Goal: Task Accomplishment & Management: Manage account settings

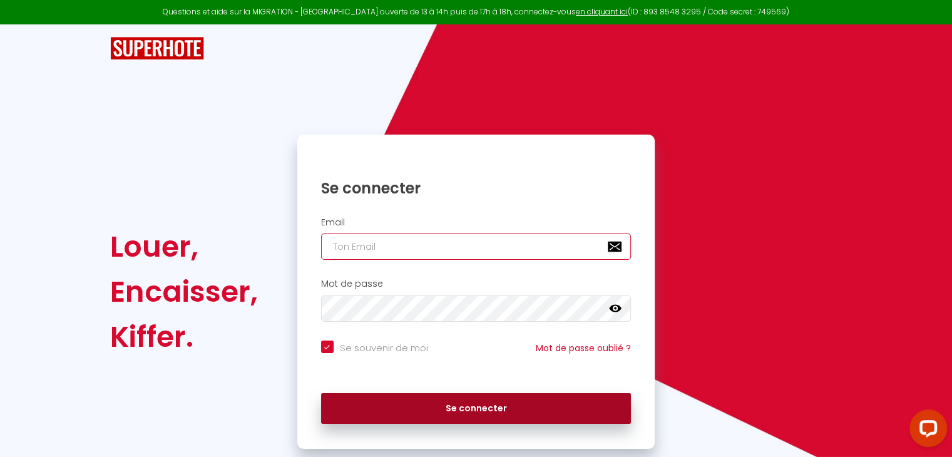
type input "[EMAIL_ADDRESS][DOMAIN_NAME]"
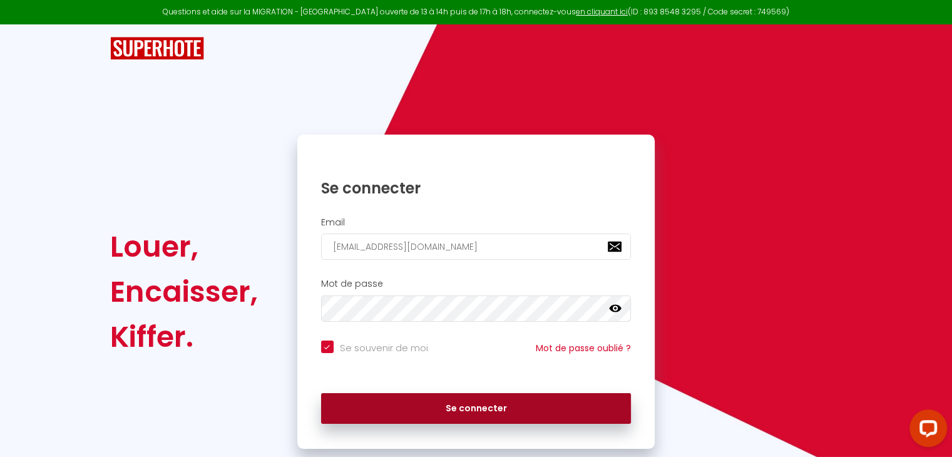
click at [471, 405] on button "Se connecter" at bounding box center [476, 408] width 310 height 31
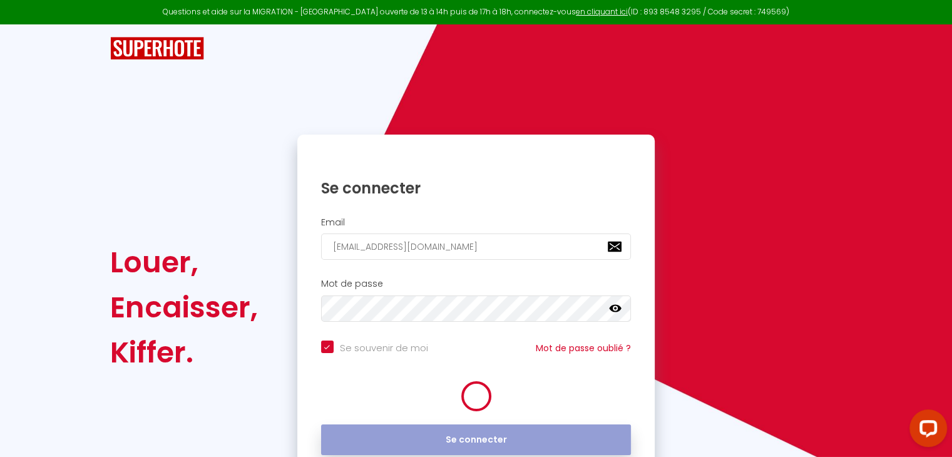
checkbox input "true"
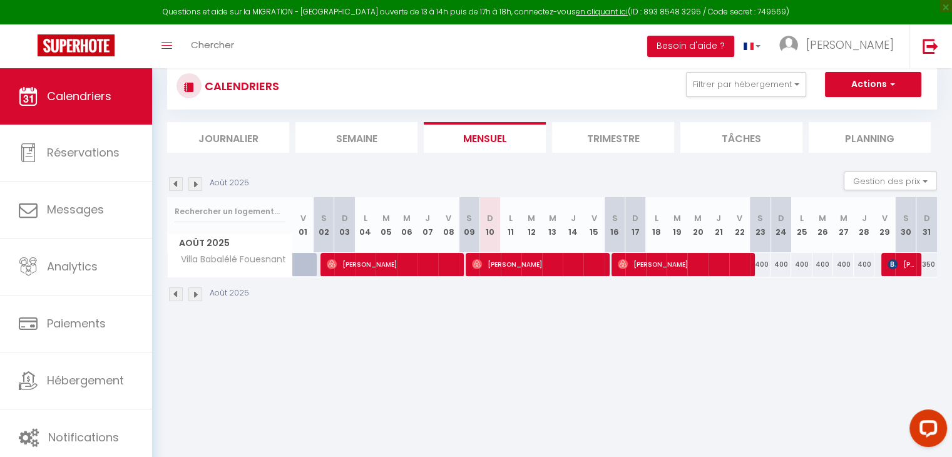
scroll to position [5, 0]
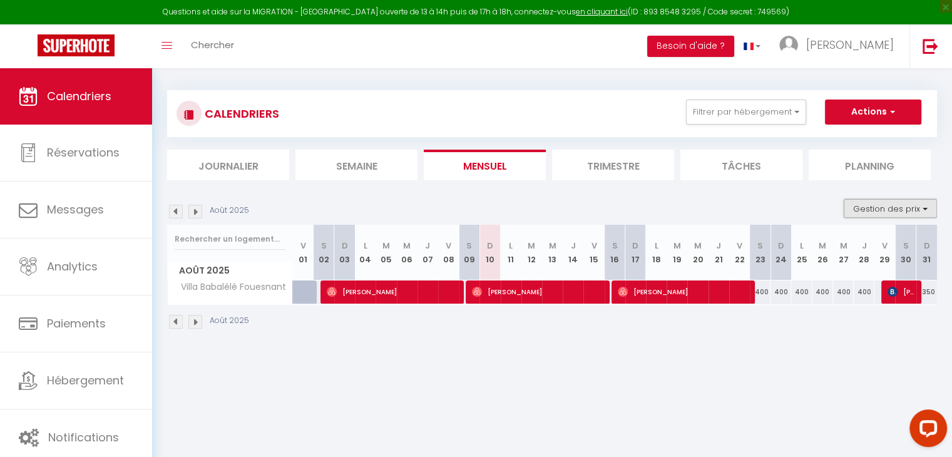
click at [891, 206] on button "Gestion des prix" at bounding box center [889, 208] width 93 height 19
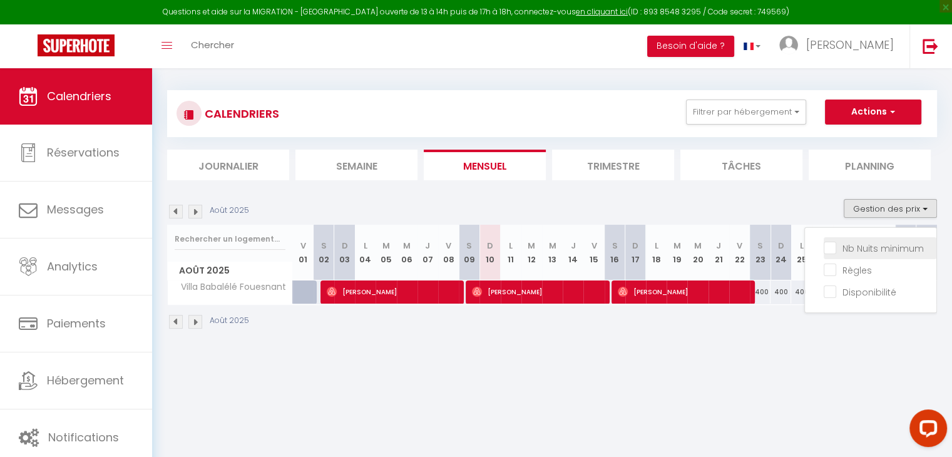
click at [832, 249] on input "Nb Nuits minimum" at bounding box center [879, 247] width 113 height 13
checkbox input "true"
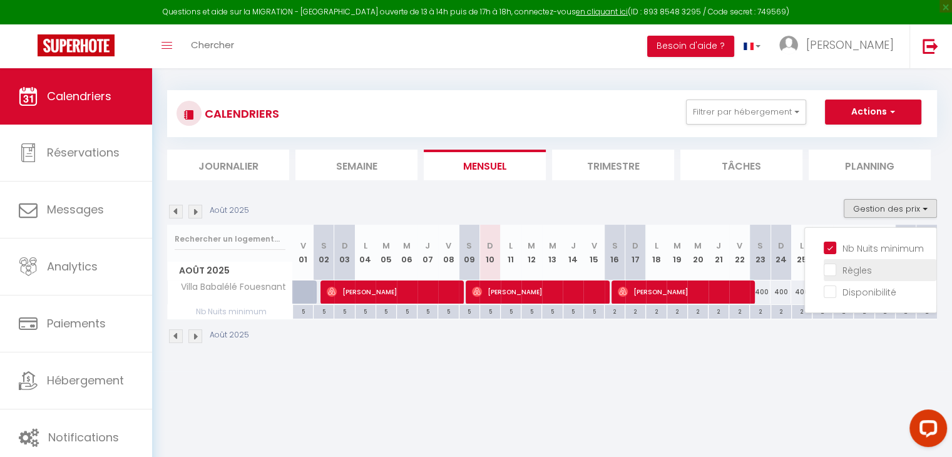
click at [833, 266] on input "Règles" at bounding box center [879, 269] width 113 height 13
checkbox input "true"
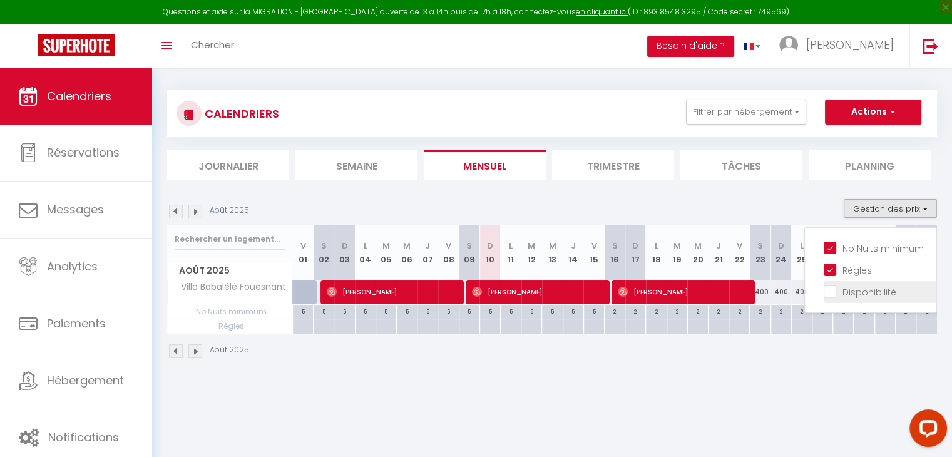
click at [832, 286] on input "Disponibilité" at bounding box center [879, 291] width 113 height 13
checkbox input "true"
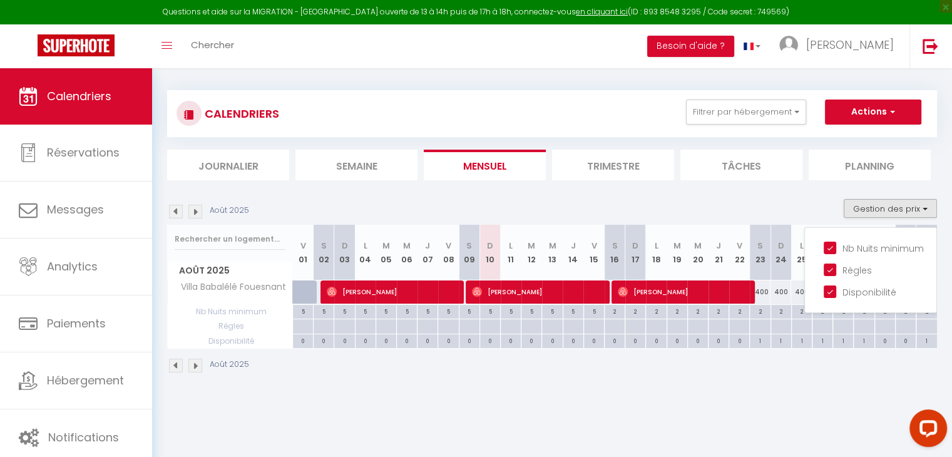
click at [818, 411] on body "Questions et aide sur la MIGRATION - [GEOGRAPHIC_DATA] ouverte de 13 à 14h puis…" at bounding box center [476, 291] width 952 height 457
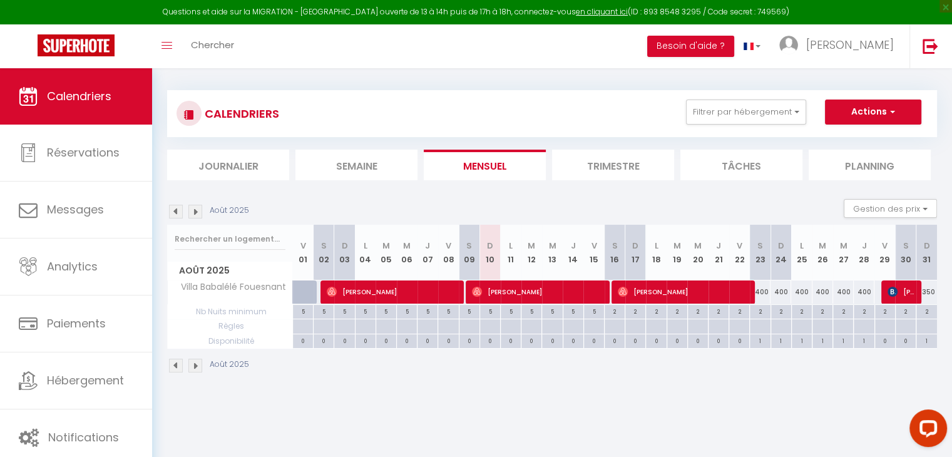
click at [806, 291] on div "400" at bounding box center [801, 291] width 21 height 23
type input "400"
type input "Lun 25 Août 2025"
type input "[DATE]"
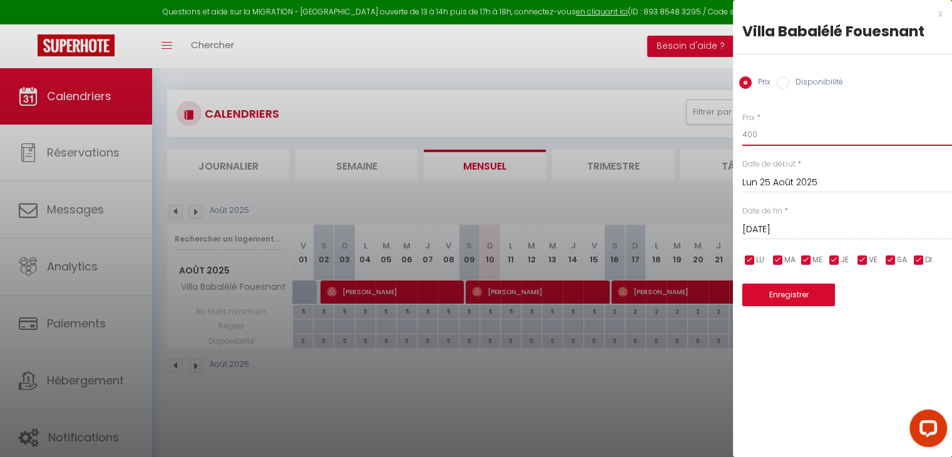
drag, startPoint x: 763, startPoint y: 130, endPoint x: 738, endPoint y: 133, distance: 24.7
click at [738, 133] on div "Prix * 400 Statut * Disponible Indisponible Date de début * [DATE] < [DATE] > D…" at bounding box center [842, 201] width 219 height 210
type input "300"
click at [784, 228] on input "[DATE]" at bounding box center [847, 229] width 210 height 16
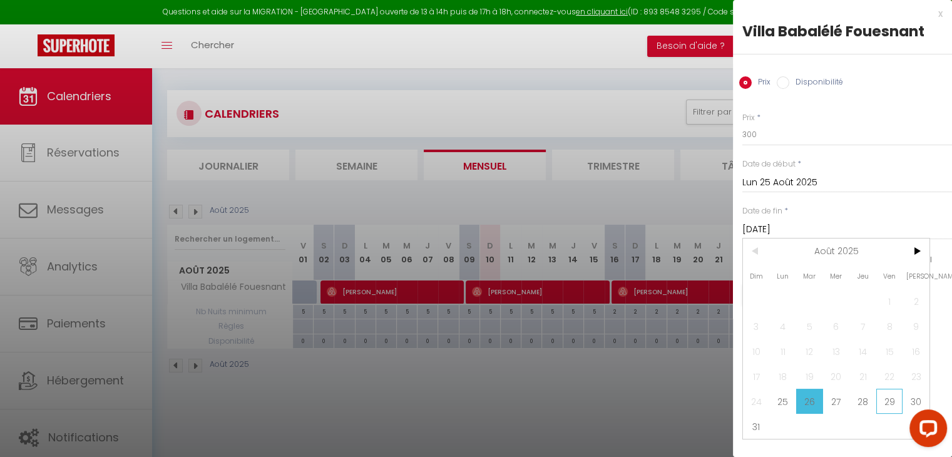
click at [892, 399] on span "29" at bounding box center [889, 401] width 27 height 25
type input "Ven 29 Août 2025"
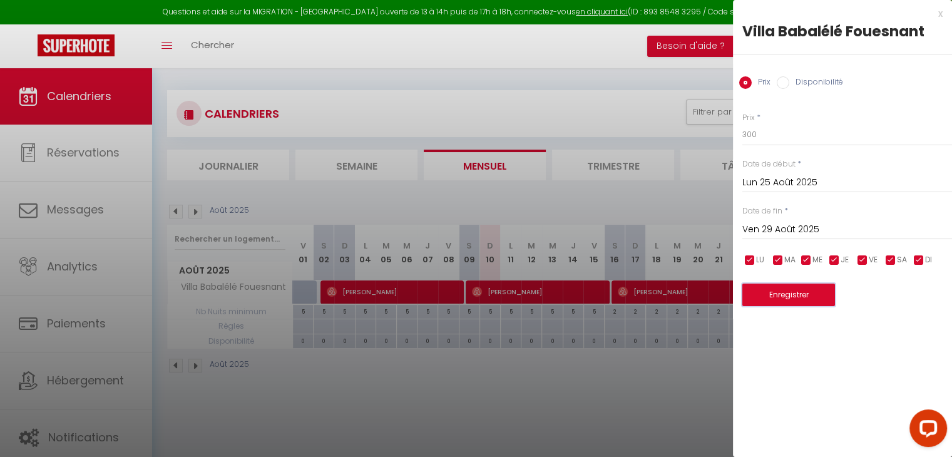
click at [797, 298] on button "Enregistrer" at bounding box center [788, 294] width 93 height 23
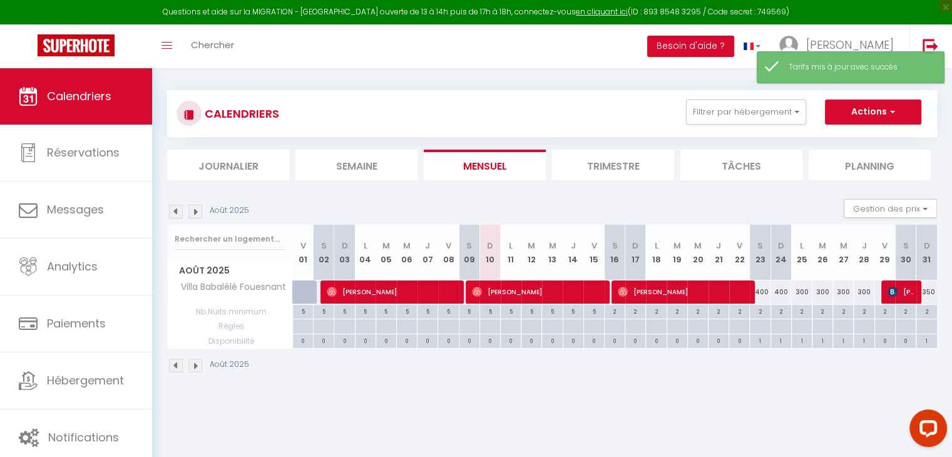
click at [806, 311] on div "2" at bounding box center [801, 311] width 20 height 12
type input "2"
type input "Lun 25 Août 2025"
type input "[DATE]"
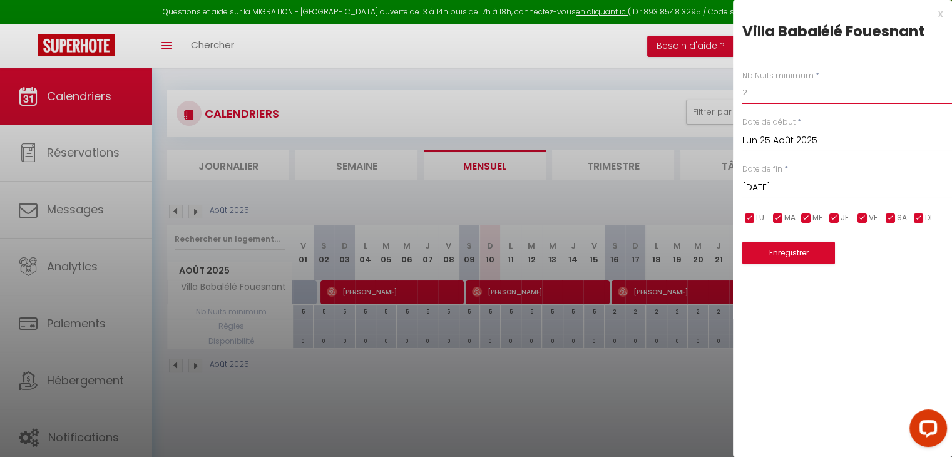
drag, startPoint x: 751, startPoint y: 89, endPoint x: 743, endPoint y: 89, distance: 8.1
click at [743, 89] on input "2" at bounding box center [847, 92] width 210 height 23
type input "3"
click at [771, 186] on input "[DATE]" at bounding box center [847, 188] width 210 height 16
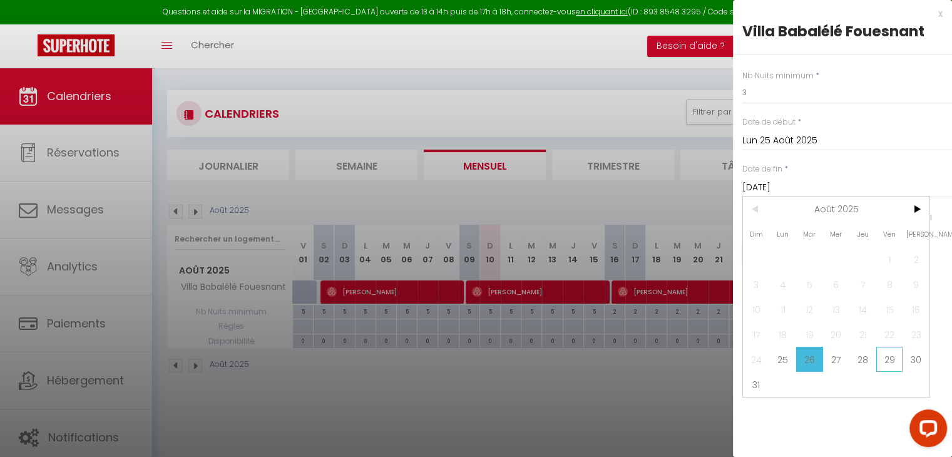
click at [888, 353] on span "29" at bounding box center [889, 359] width 27 height 25
type input "Ven 29 Août 2025"
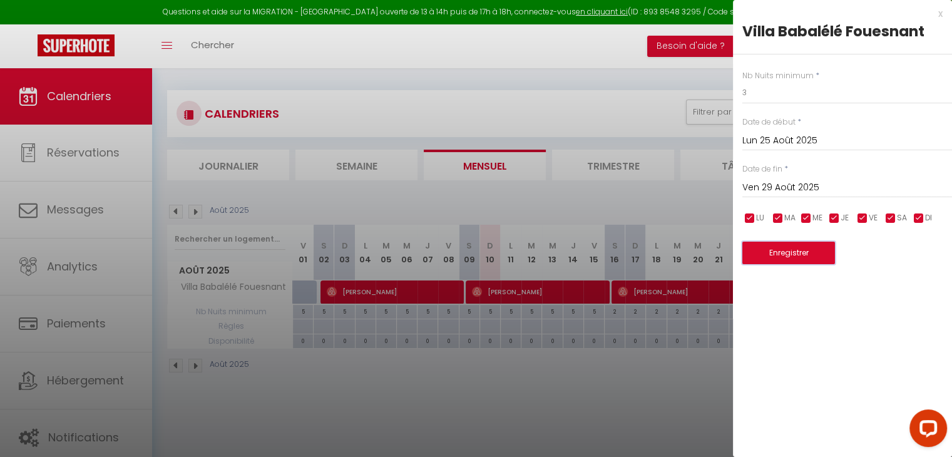
click at [790, 256] on button "Enregistrer" at bounding box center [788, 253] width 93 height 23
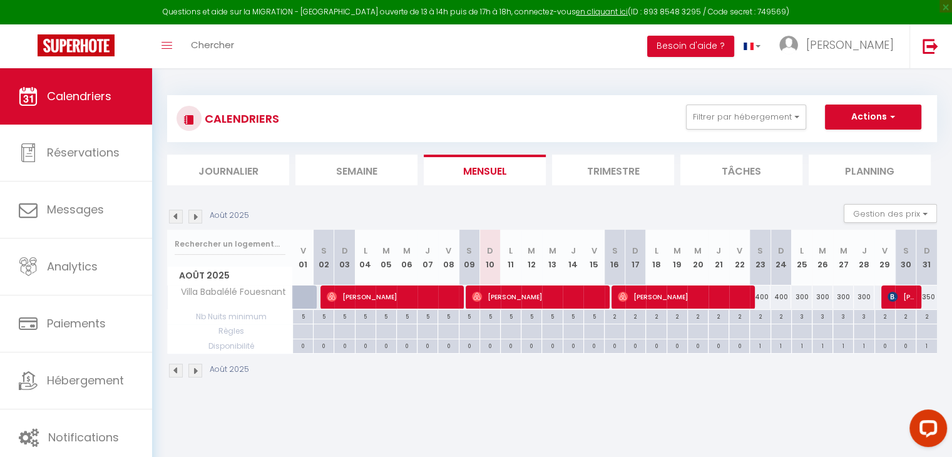
scroll to position [0, 0]
click at [193, 218] on img at bounding box center [195, 217] width 14 height 14
